Goal: Task Accomplishment & Management: Manage account settings

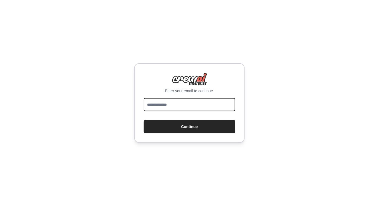
click at [187, 105] on input "email" at bounding box center [190, 104] width 92 height 13
type input "**********"
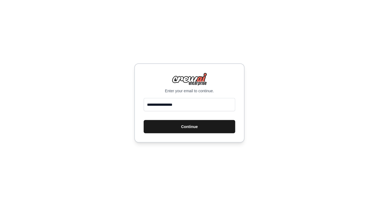
click at [183, 128] on button "Continue" at bounding box center [190, 126] width 92 height 13
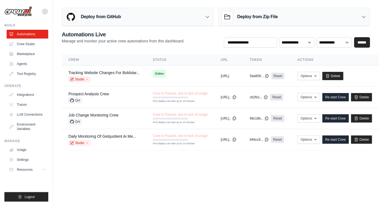
click at [22, 12] on img at bounding box center [18, 11] width 28 height 10
click at [30, 44] on link "Crew Studio" at bounding box center [28, 44] width 42 height 9
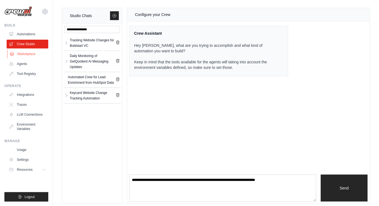
click at [23, 52] on link "Marketplace" at bounding box center [28, 54] width 42 height 9
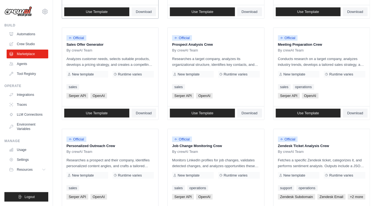
scroll to position [166, 0]
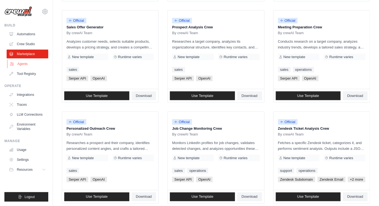
click at [20, 65] on link "Agents" at bounding box center [28, 64] width 42 height 9
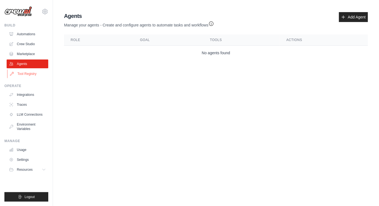
click at [20, 76] on link "Tool Registry" at bounding box center [28, 73] width 42 height 9
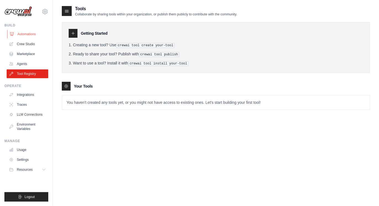
click at [19, 35] on link "Automations" at bounding box center [28, 34] width 42 height 9
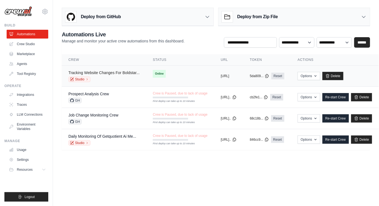
click at [117, 73] on link "Tracking Website Changes For Boldstar..." at bounding box center [103, 73] width 71 height 4
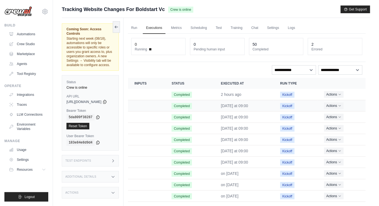
scroll to position [23, 0]
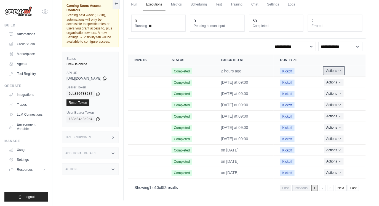
click at [343, 71] on button "Actions" at bounding box center [334, 71] width 20 height 7
click at [341, 80] on link "View Details" at bounding box center [341, 81] width 35 height 9
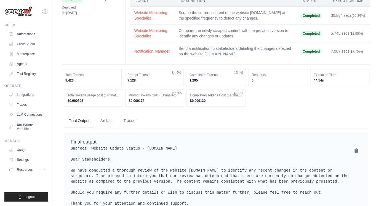
scroll to position [36, 0]
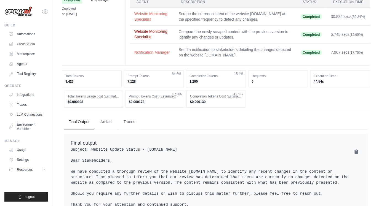
click at [142, 29] on button "Website Monitoring Specialist" at bounding box center [152, 34] width 36 height 11
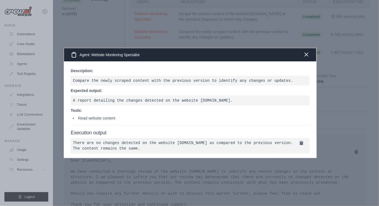
click at [310, 53] on icon "button" at bounding box center [306, 54] width 7 height 7
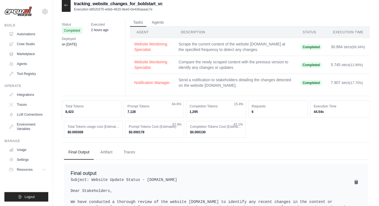
scroll to position [0, 0]
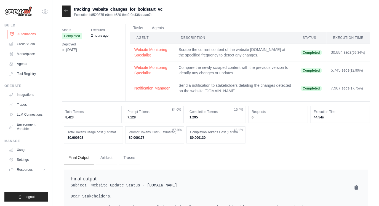
click at [19, 36] on link "Automations" at bounding box center [28, 34] width 42 height 9
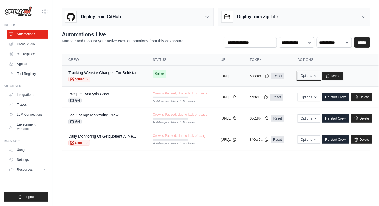
click at [320, 75] on button "Options" at bounding box center [308, 76] width 22 height 8
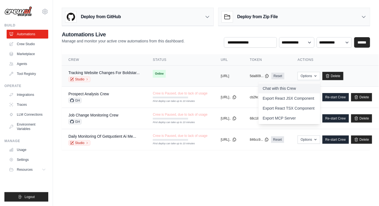
click at [320, 87] on link "Chat with this Crew" at bounding box center [289, 89] width 62 height 10
click at [229, 77] on button "https://tracking-website-changes-fo" at bounding box center [225, 76] width 9 height 4
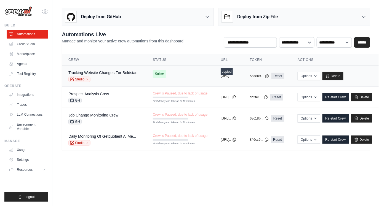
click at [229, 77] on button "https://tracking-website-changes-fo" at bounding box center [225, 76] width 9 height 4
click at [109, 72] on link "Tracking Website Changes For Boldstar..." at bounding box center [103, 73] width 71 height 4
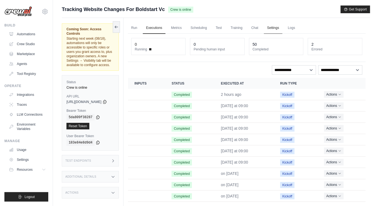
click at [277, 29] on link "Settings" at bounding box center [273, 28] width 18 height 12
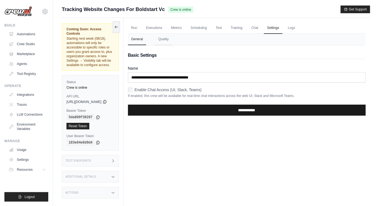
click at [172, 111] on input "**********" at bounding box center [247, 110] width 238 height 11
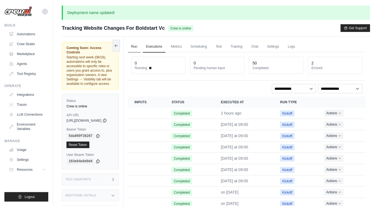
click at [141, 44] on link "Run" at bounding box center [134, 47] width 13 height 12
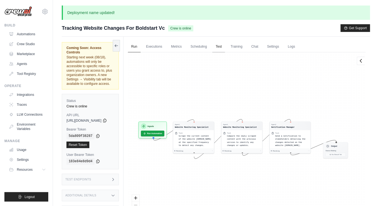
click at [225, 49] on link "Test" at bounding box center [218, 47] width 13 height 12
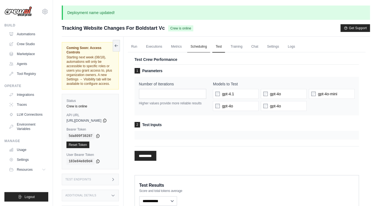
click at [210, 45] on link "Scheduling" at bounding box center [198, 47] width 23 height 12
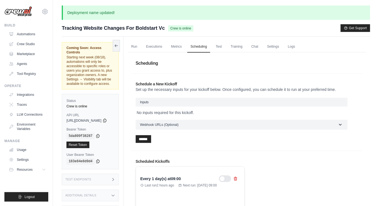
click at [230, 179] on div at bounding box center [225, 179] width 12 height 7
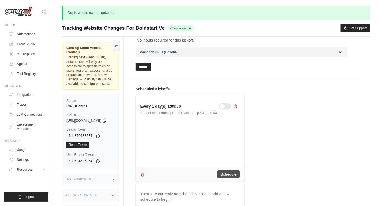
click at [235, 175] on button "Schedule" at bounding box center [228, 175] width 23 height 8
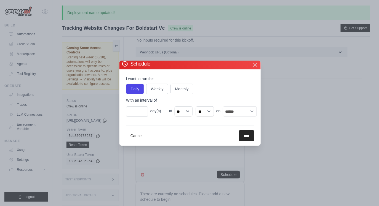
click at [257, 65] on icon "button" at bounding box center [255, 64] width 7 height 7
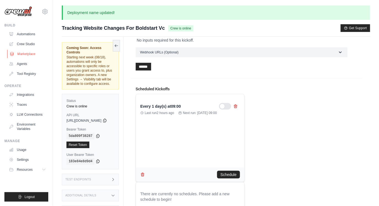
click at [25, 54] on link "Marketplace" at bounding box center [28, 54] width 42 height 9
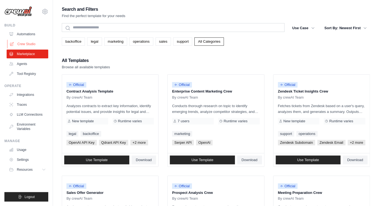
click at [26, 45] on link "Crew Studio" at bounding box center [28, 44] width 42 height 9
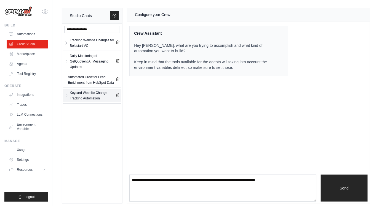
click at [79, 99] on div "Keycard Website Change Tracking Automation" at bounding box center [93, 95] width 46 height 11
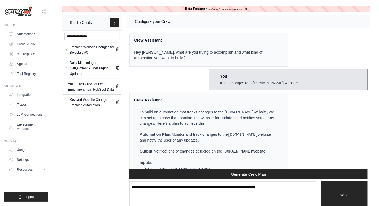
scroll to position [1575, 0]
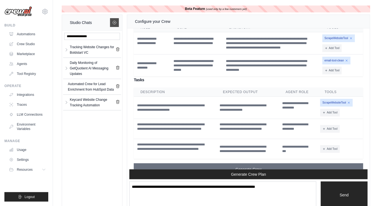
click at [117, 22] on link at bounding box center [114, 22] width 9 height 9
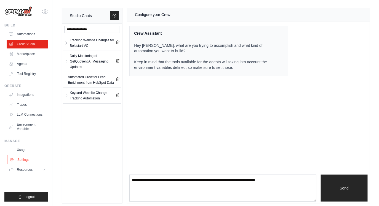
click at [16, 159] on link "Settings" at bounding box center [28, 159] width 42 height 9
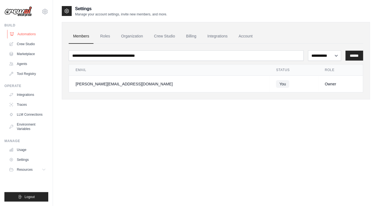
click at [26, 35] on link "Automations" at bounding box center [28, 34] width 42 height 9
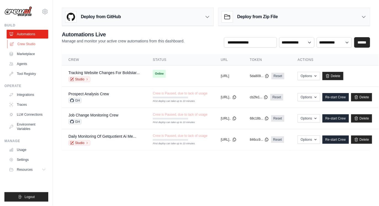
click at [18, 45] on link "Crew Studio" at bounding box center [28, 44] width 42 height 9
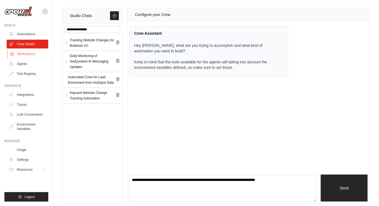
click at [16, 55] on link "Marketplace" at bounding box center [28, 54] width 42 height 9
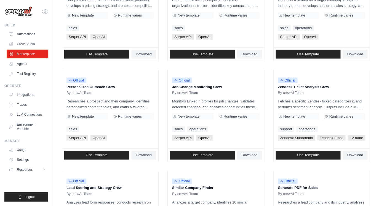
scroll to position [304, 0]
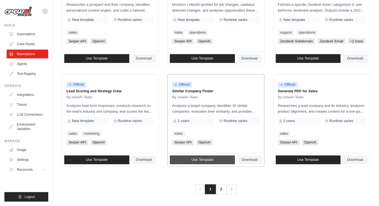
click at [190, 162] on link "Use Template" at bounding box center [202, 160] width 65 height 9
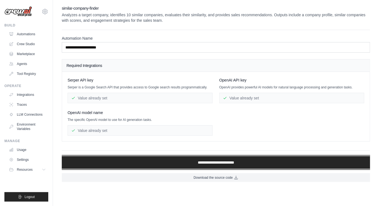
click at [190, 162] on input "**********" at bounding box center [216, 162] width 308 height 13
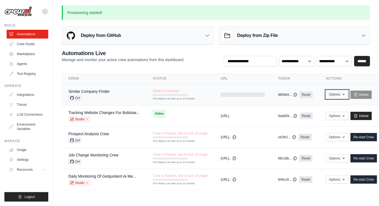
click at [343, 96] on button "Options" at bounding box center [337, 94] width 22 height 8
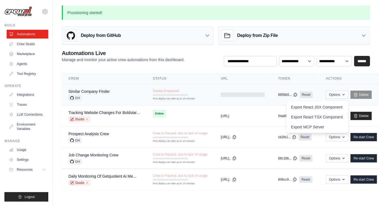
click at [121, 92] on div "Similar Company Finder GH" at bounding box center [103, 95] width 71 height 12
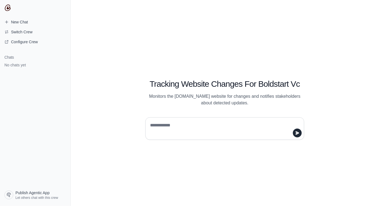
click at [203, 135] on textarea at bounding box center [223, 128] width 148 height 15
type textarea "**********"
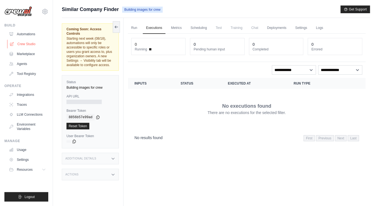
click at [27, 43] on link "Crew Studio" at bounding box center [28, 44] width 42 height 9
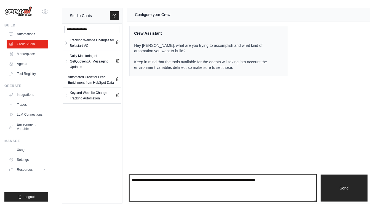
click at [168, 181] on textarea at bounding box center [222, 188] width 187 height 27
type textarea "**********"
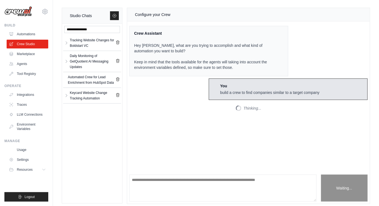
scroll to position [4, 0]
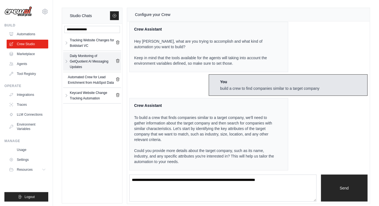
click at [99, 61] on div "Daily Monitoring of GetQuotient AI Messaging Updates" at bounding box center [93, 61] width 46 height 17
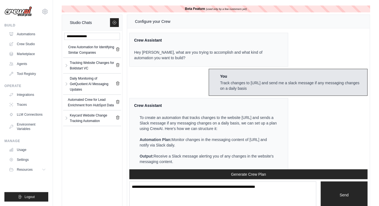
scroll to position [665, 0]
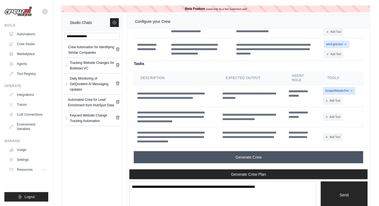
click at [235, 156] on button "Generate Crew" at bounding box center [248, 157] width 229 height 12
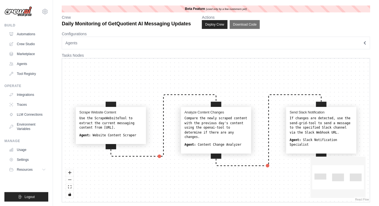
click at [111, 134] on div "Agent: Website Content Scraper" at bounding box center [110, 135] width 63 height 5
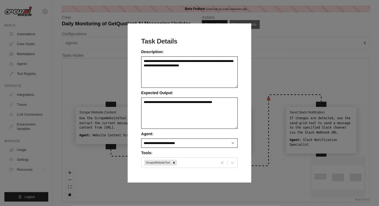
scroll to position [2, 0]
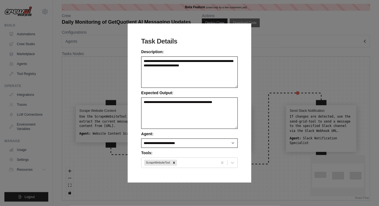
click at [94, 85] on div "**********" at bounding box center [189, 103] width 379 height 206
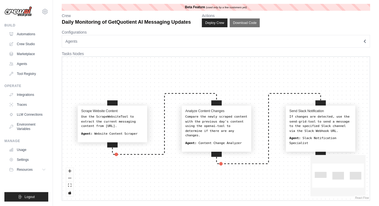
click at [293, 170] on div "Scrape Website Content Use the ScrapeWebsiteTool to extract the current messagi…" at bounding box center [216, 129] width 308 height 144
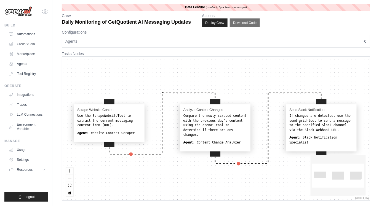
click at [293, 170] on div "Scrape Website Content Use the ScrapeWebsiteTool to extract the current messagi…" at bounding box center [216, 129] width 308 height 144
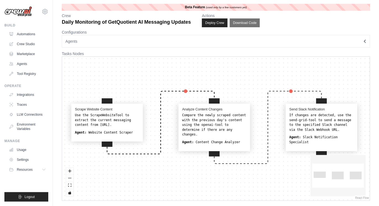
click at [238, 161] on icon "Edge from analyze_content_changes to send_slack_notification" at bounding box center [267, 127] width 107 height 72
click at [364, 40] on icon "button" at bounding box center [364, 40] width 3 height 3
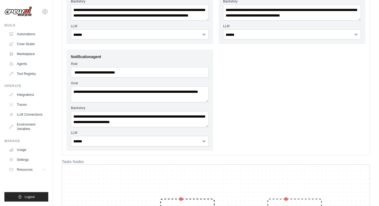
scroll to position [112, 0]
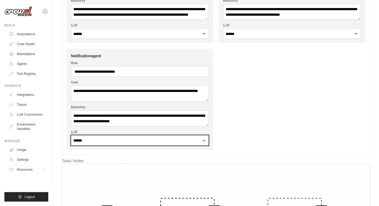
click at [113, 141] on select "**********" at bounding box center [140, 140] width 138 height 10
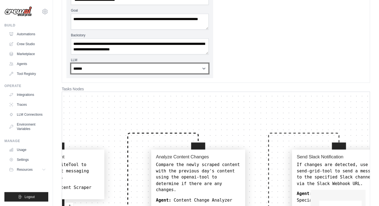
scroll to position [219, 0]
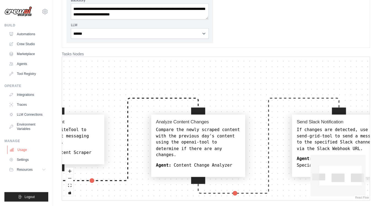
click at [23, 150] on link "Usage" at bounding box center [28, 150] width 42 height 9
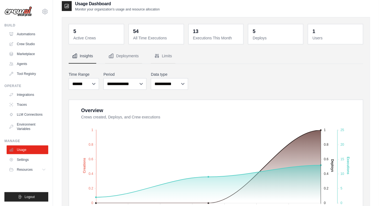
scroll to position [7, 0]
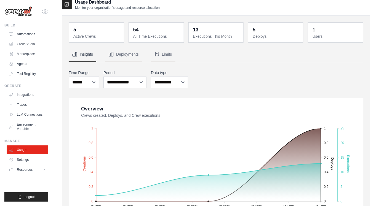
click at [88, 34] on dt "Active Crews" at bounding box center [96, 37] width 47 height 6
click at [74, 29] on div "5" at bounding box center [74, 30] width 3 height 8
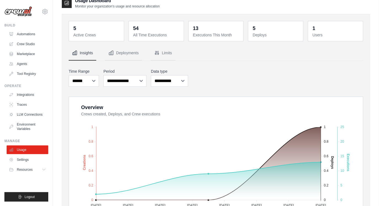
scroll to position [0, 0]
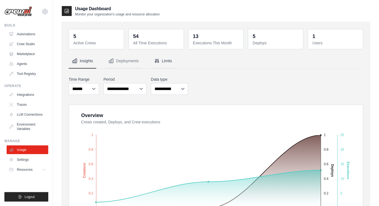
click at [160, 60] on button "Limits" at bounding box center [163, 61] width 25 height 15
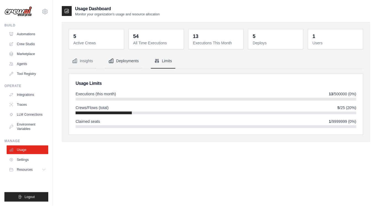
click at [129, 61] on button "Deployments" at bounding box center [123, 61] width 37 height 15
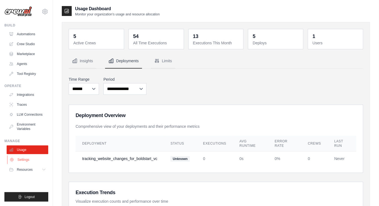
click at [26, 158] on link "Settings" at bounding box center [28, 159] width 42 height 9
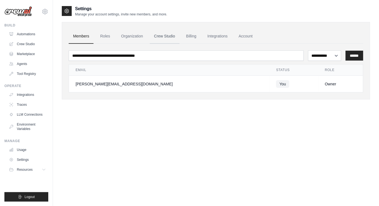
click at [160, 38] on link "Crew Studio" at bounding box center [165, 36] width 30 height 15
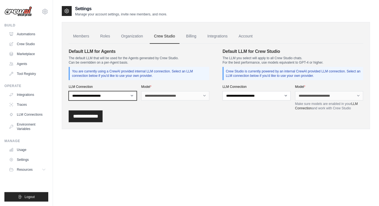
click at [98, 97] on select "**********" at bounding box center [103, 95] width 68 height 9
select select "*****"
click at [69, 91] on select "**********" at bounding box center [103, 95] width 68 height 9
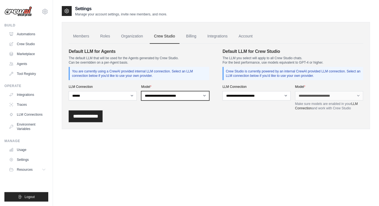
click at [160, 94] on select "**********" at bounding box center [175, 95] width 68 height 9
click at [141, 91] on select "**********" at bounding box center [175, 95] width 68 height 9
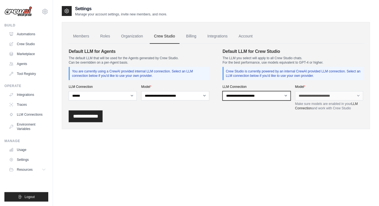
click at [244, 93] on select "**********" at bounding box center [256, 95] width 68 height 9
select select "*****"
click at [222, 91] on select "**********" at bounding box center [256, 95] width 68 height 9
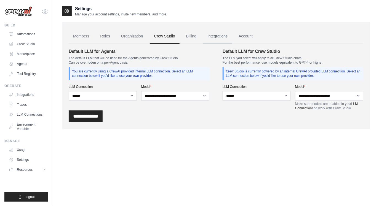
click at [222, 36] on link "Integrations" at bounding box center [217, 36] width 29 height 15
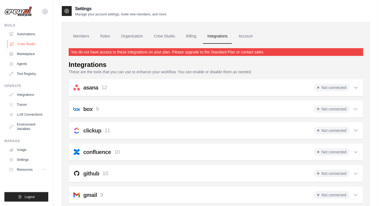
click at [19, 44] on link "Crew Studio" at bounding box center [28, 44] width 42 height 9
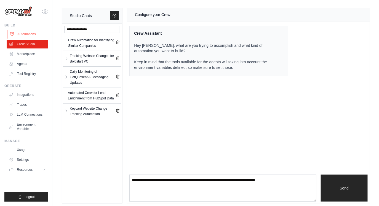
click at [22, 32] on link "Automations" at bounding box center [28, 34] width 42 height 9
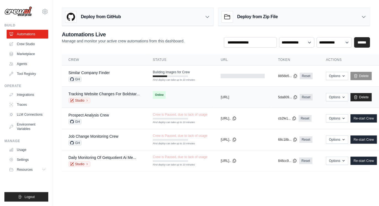
click at [113, 99] on div "Studio" at bounding box center [103, 101] width 71 height 6
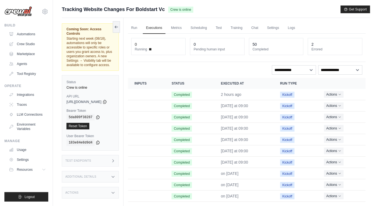
click at [80, 187] on div "Actions" at bounding box center [90, 193] width 57 height 12
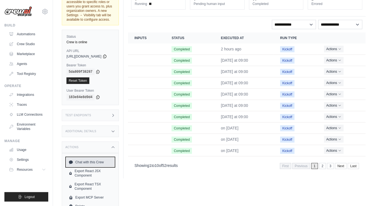
click at [84, 158] on link "Chat with this Crew" at bounding box center [90, 162] width 48 height 9
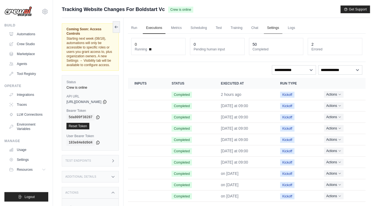
click at [281, 29] on link "Settings" at bounding box center [273, 28] width 18 height 12
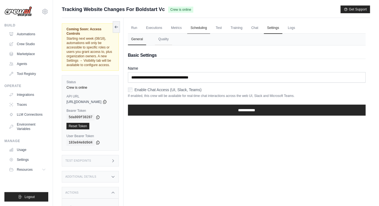
click at [204, 26] on link "Scheduling" at bounding box center [198, 28] width 23 height 12
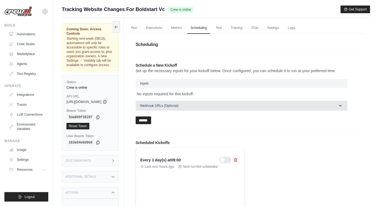
click at [178, 107] on span "Webhook URLs (Optional)" at bounding box center [159, 106] width 39 height 4
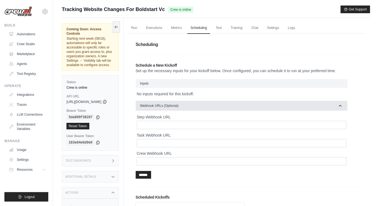
click at [178, 107] on span "Webhook URLs (Optional)" at bounding box center [159, 106] width 39 height 4
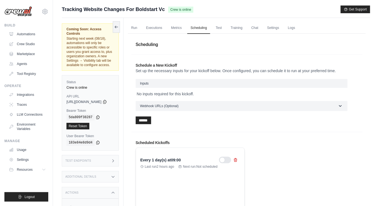
click at [95, 175] on h3 "Additional Details" at bounding box center [80, 176] width 31 height 3
click at [20, 152] on link "Usage" at bounding box center [28, 150] width 42 height 9
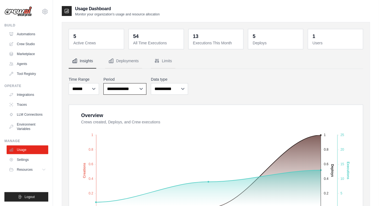
click at [124, 91] on select "**********" at bounding box center [124, 89] width 43 height 12
select select "**********"
click at [103, 83] on select "**********" at bounding box center [124, 89] width 43 height 12
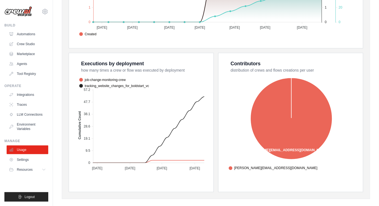
scroll to position [193, 0]
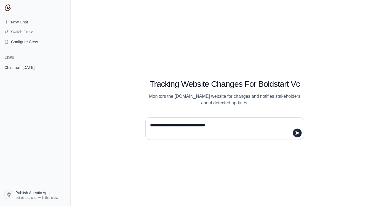
type textarea "**********"
